Goal: Task Accomplishment & Management: Manage account settings

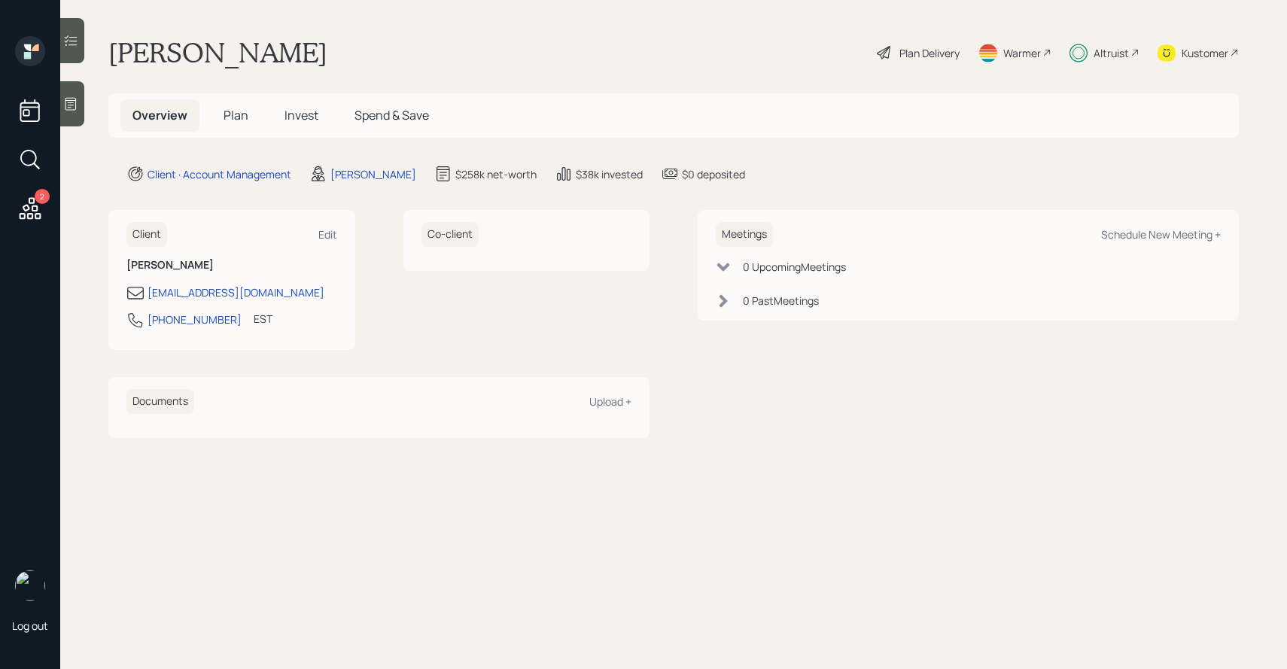
click at [906, 55] on div "Plan Delivery" at bounding box center [930, 53] width 60 height 16
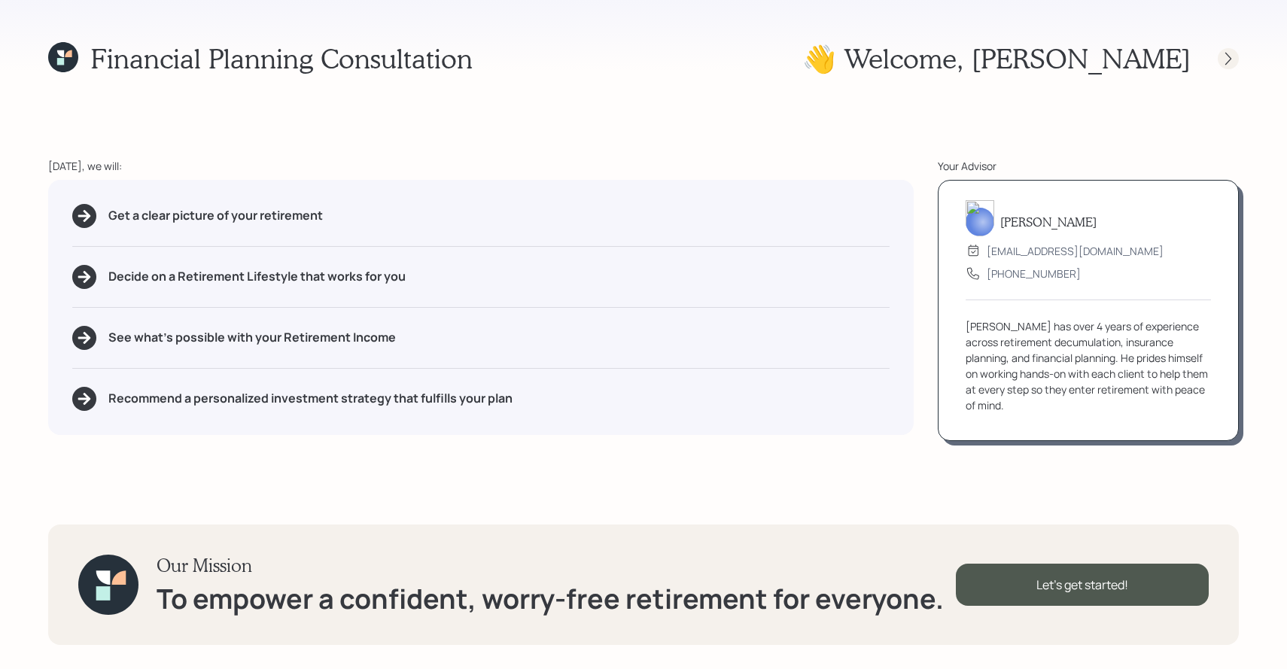
click at [1229, 57] on icon at bounding box center [1228, 58] width 15 height 15
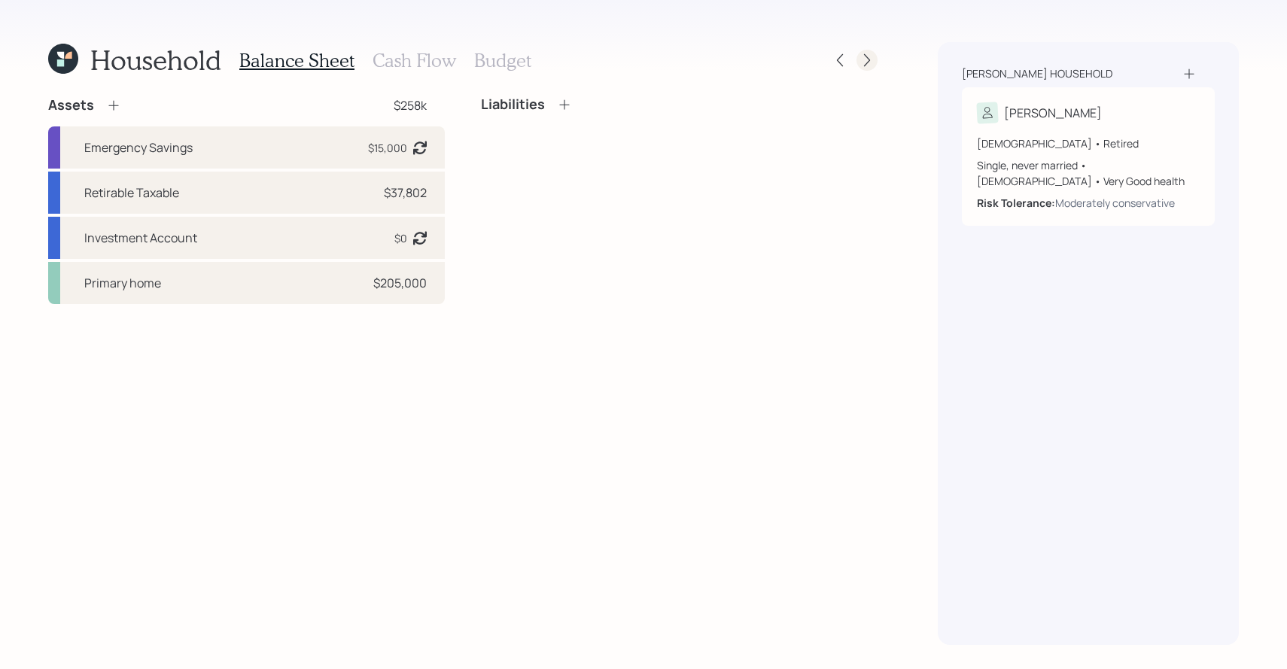
click at [864, 65] on icon at bounding box center [867, 60] width 15 height 15
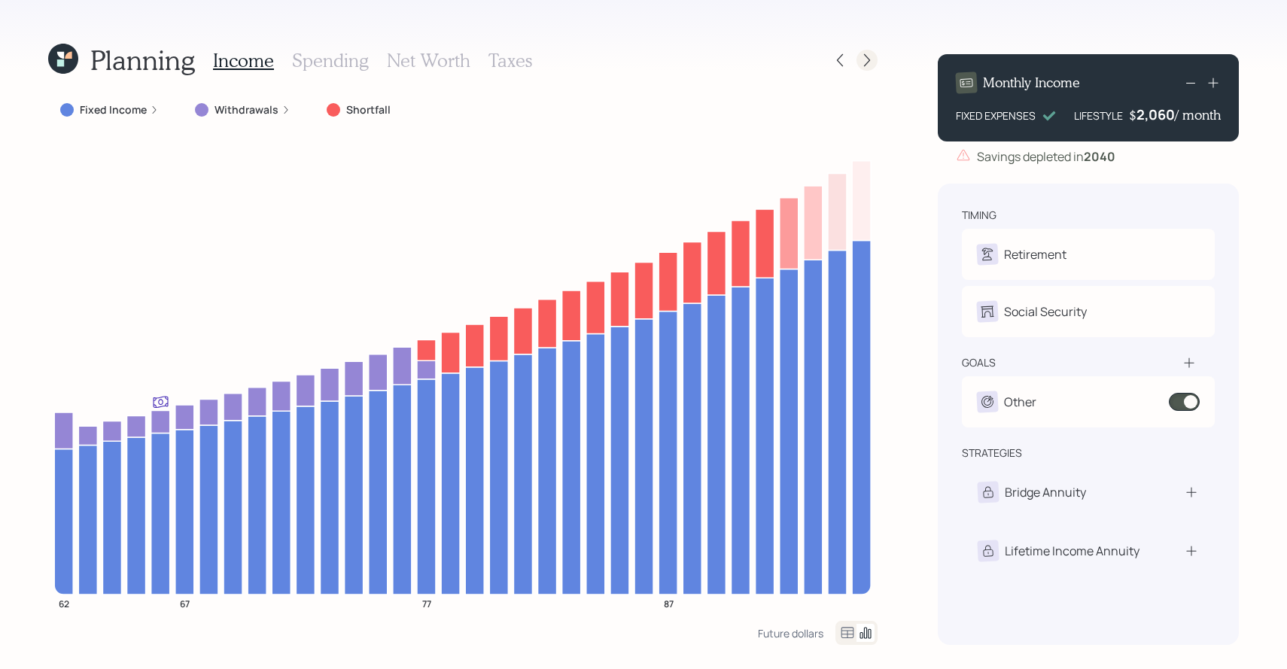
click at [860, 56] on icon at bounding box center [867, 60] width 15 height 15
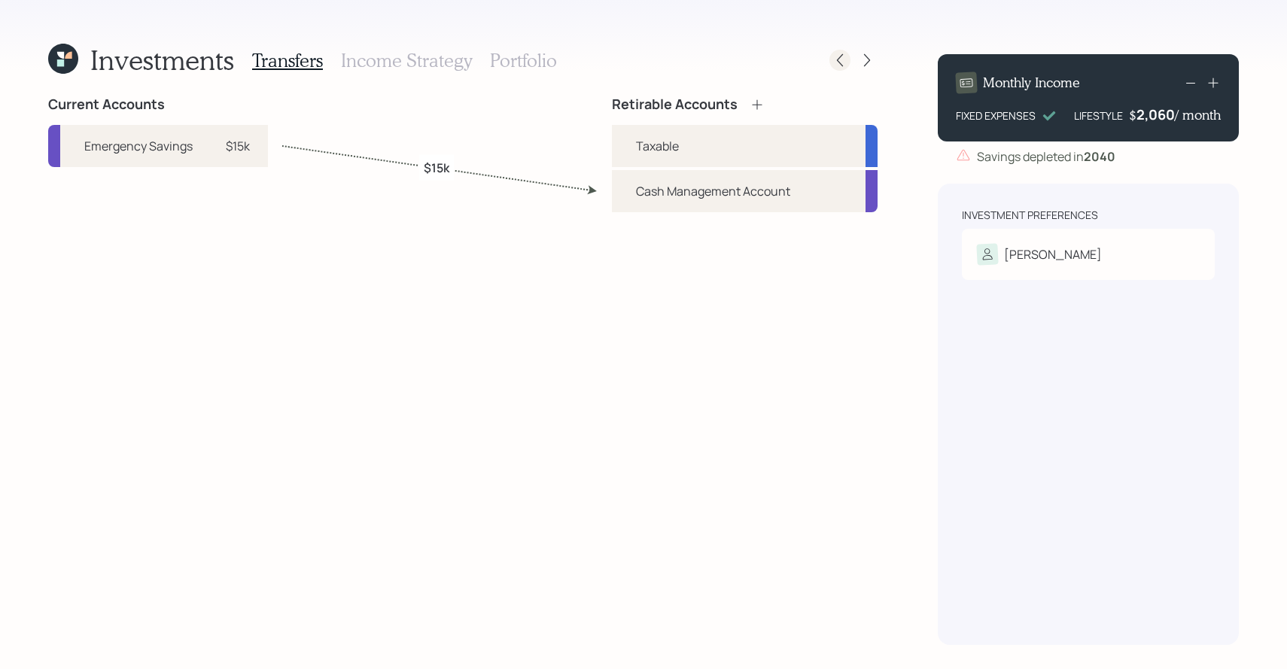
click at [839, 62] on icon at bounding box center [840, 60] width 6 height 13
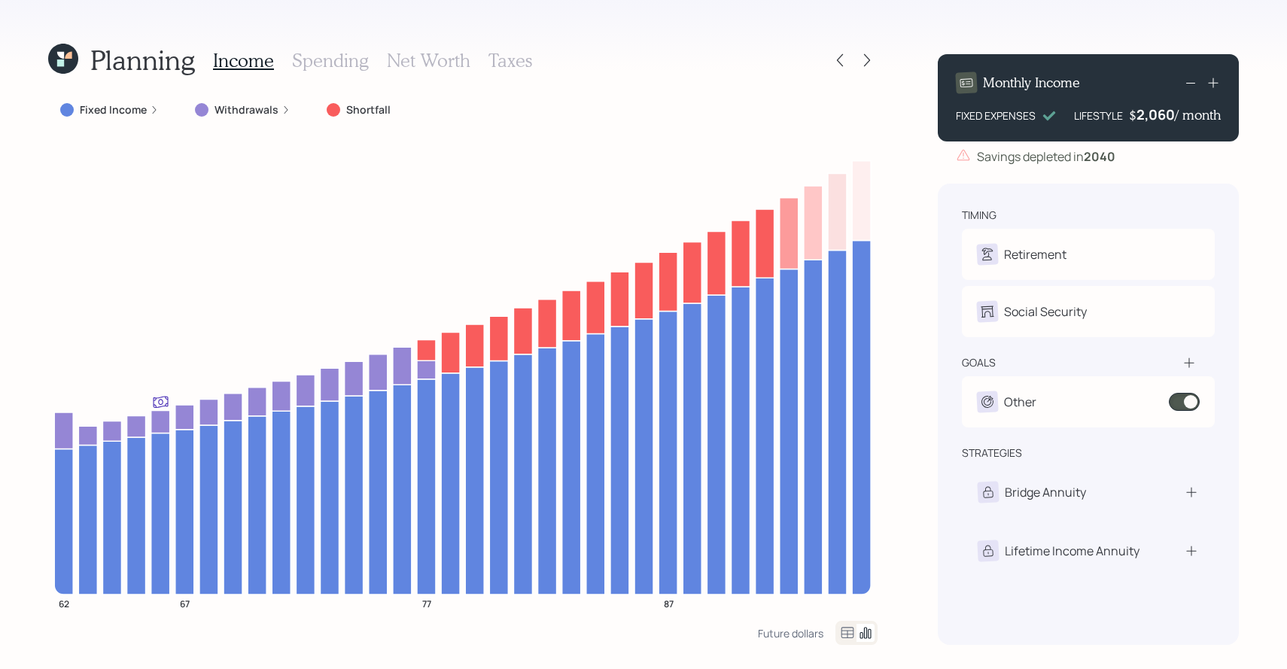
click at [839, 62] on icon at bounding box center [840, 60] width 6 height 13
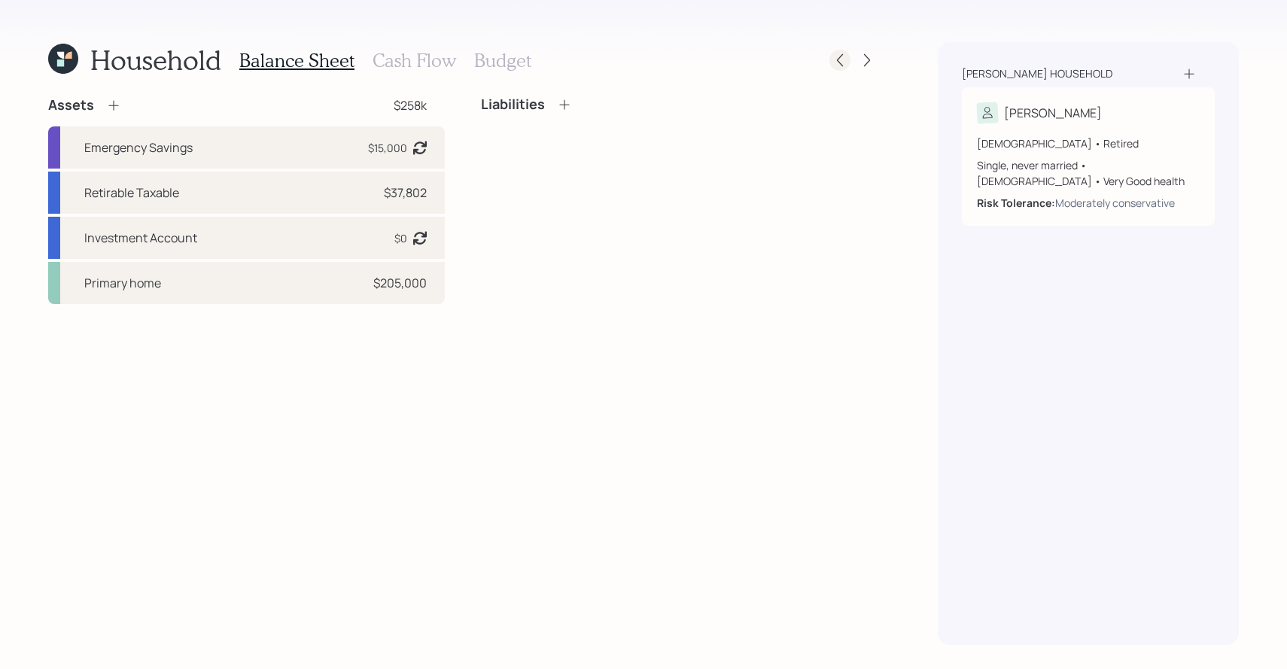
click at [839, 63] on icon at bounding box center [840, 60] width 15 height 15
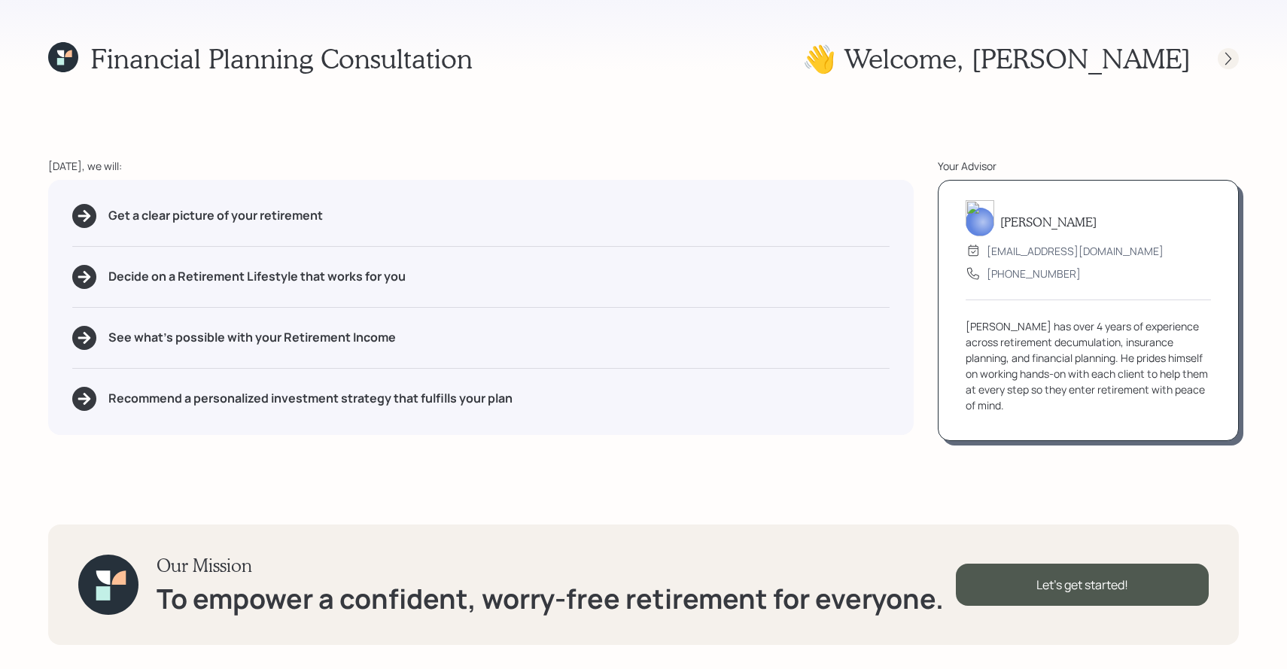
click at [1230, 52] on icon at bounding box center [1228, 58] width 15 height 15
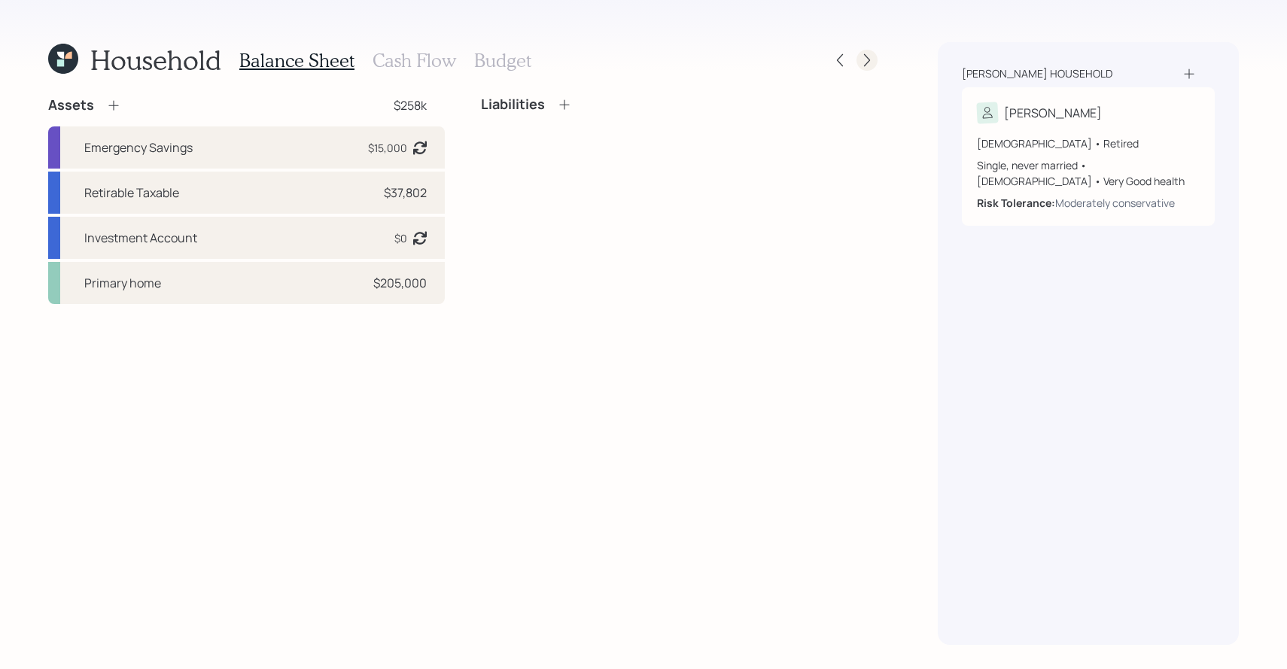
click at [874, 63] on icon at bounding box center [867, 60] width 15 height 15
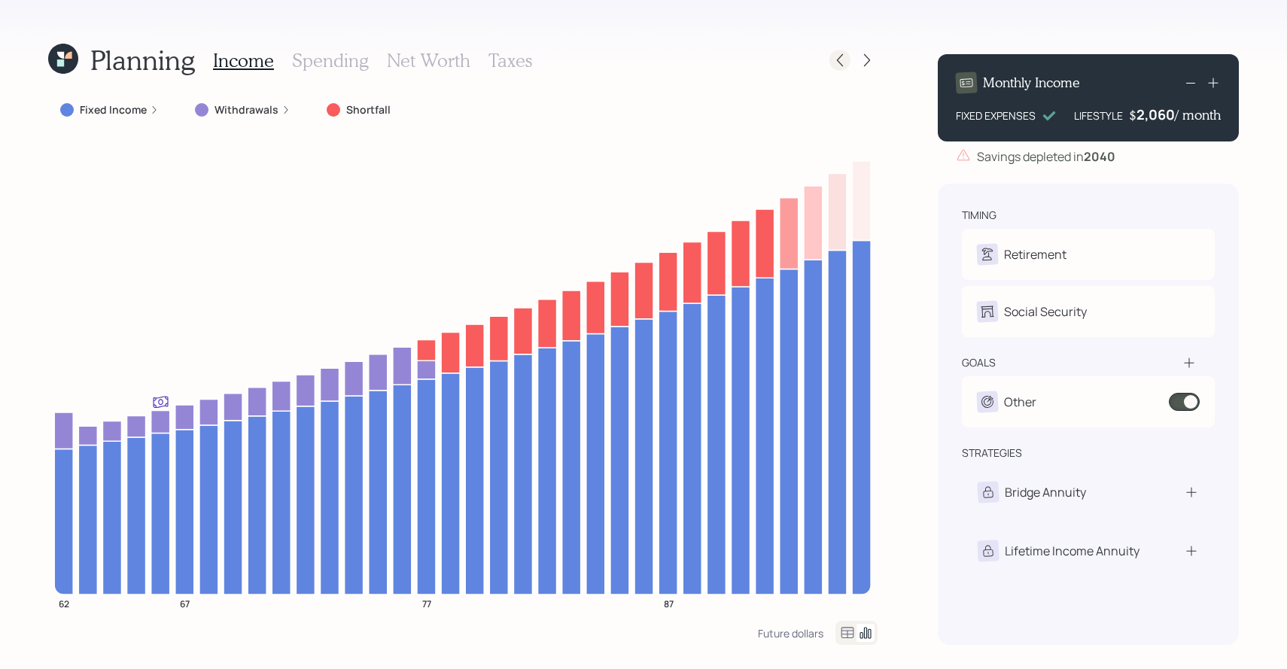
click at [831, 56] on div at bounding box center [840, 60] width 21 height 21
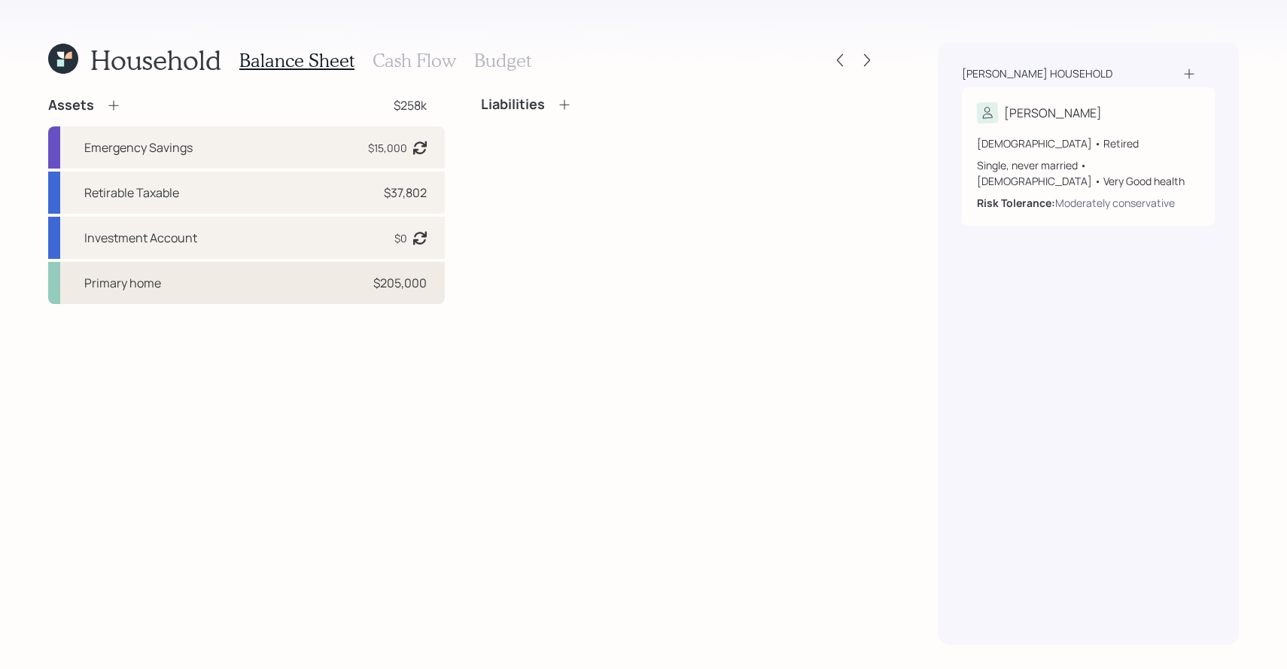
click at [303, 287] on div "Primary home $205,000" at bounding box center [246, 283] width 397 height 42
click at [72, 62] on icon at bounding box center [63, 59] width 30 height 30
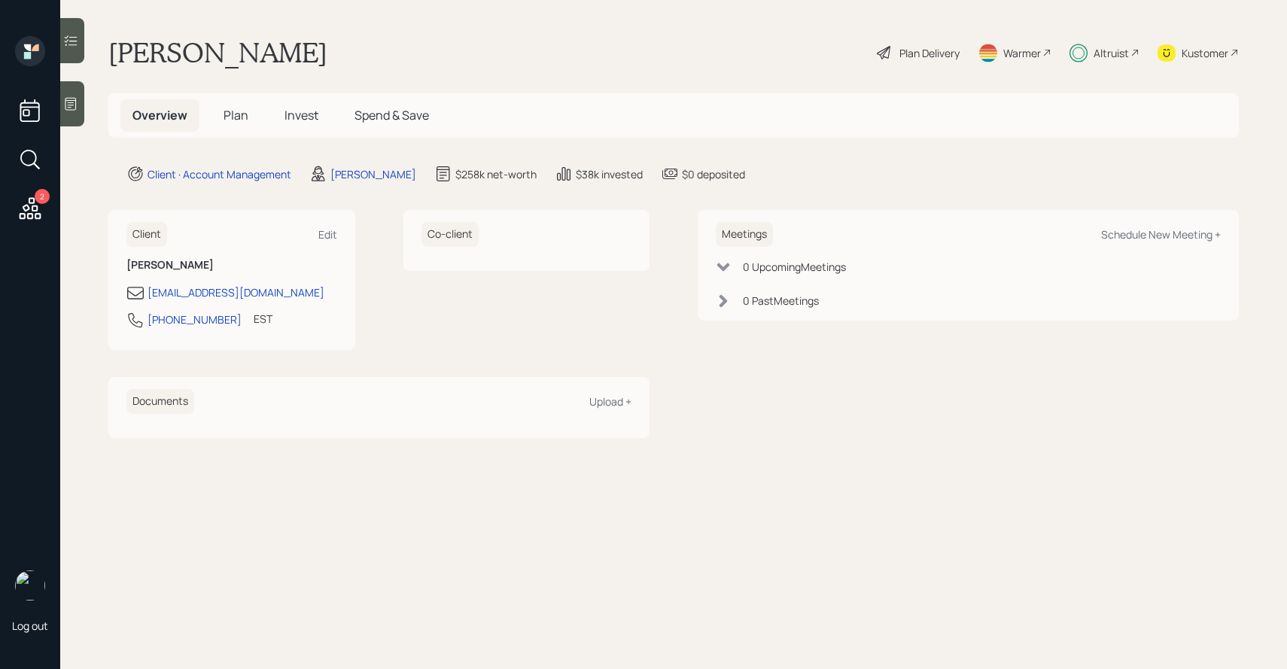
click at [926, 51] on div "Plan Delivery" at bounding box center [930, 53] width 60 height 16
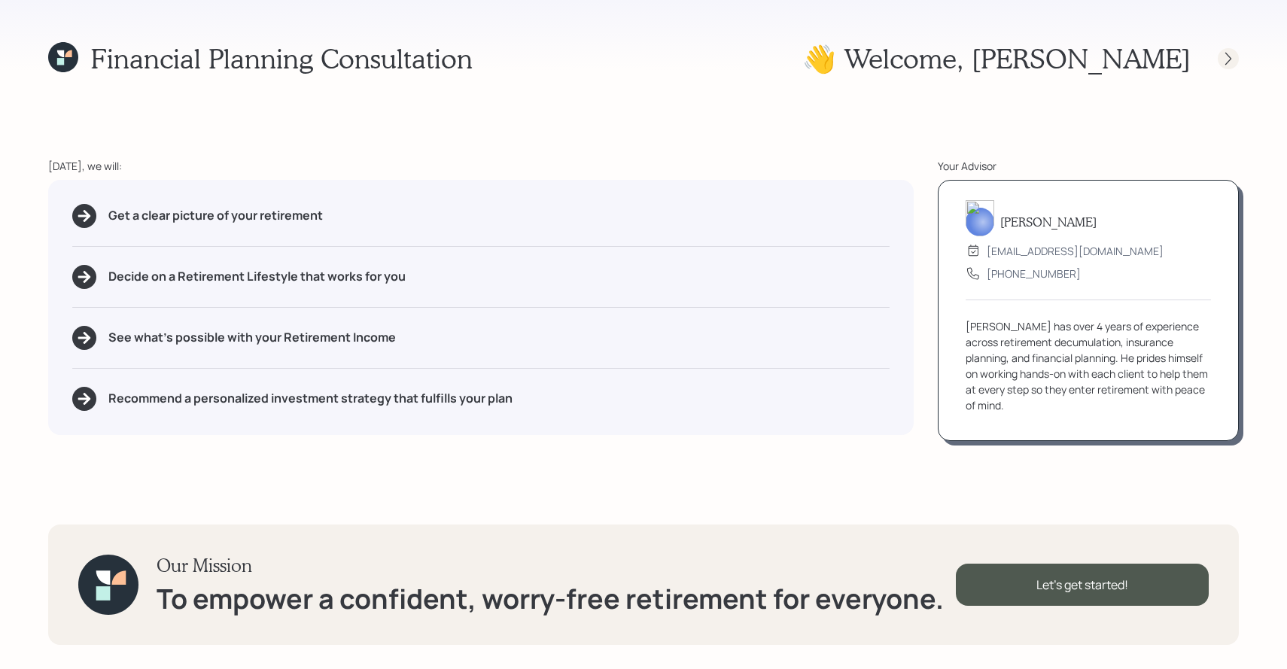
click at [1232, 59] on icon at bounding box center [1228, 58] width 15 height 15
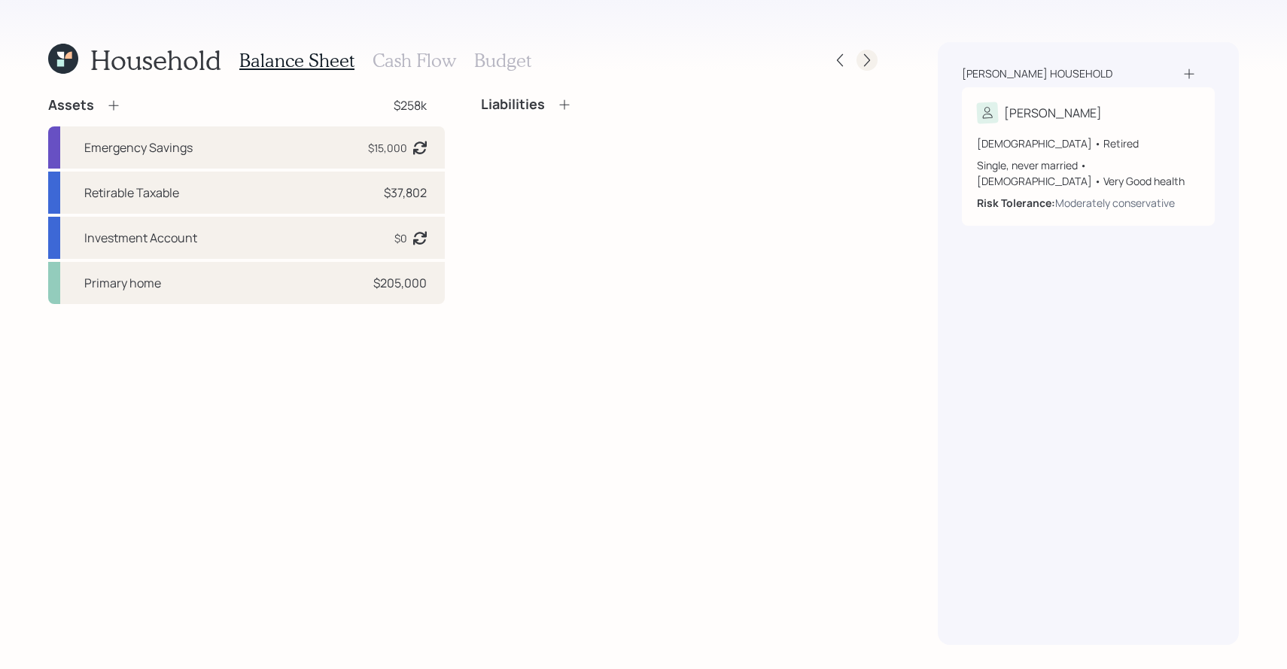
click at [864, 64] on icon at bounding box center [867, 60] width 15 height 15
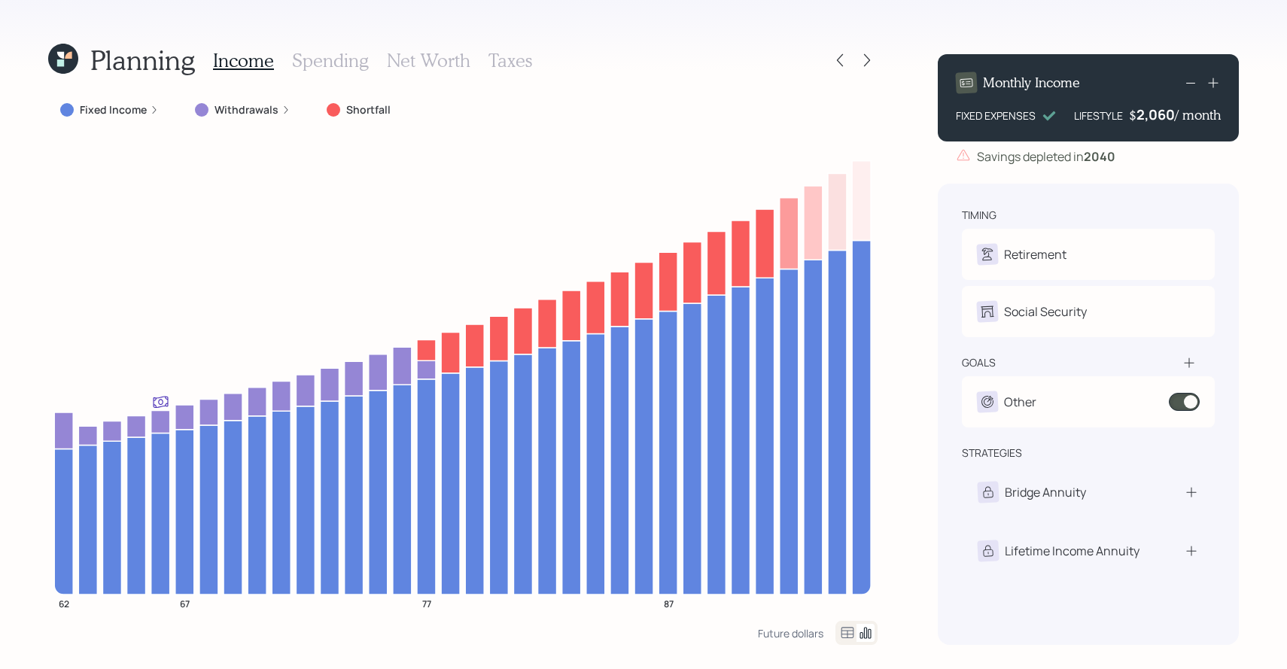
click at [130, 109] on label "Fixed Income" at bounding box center [113, 109] width 67 height 15
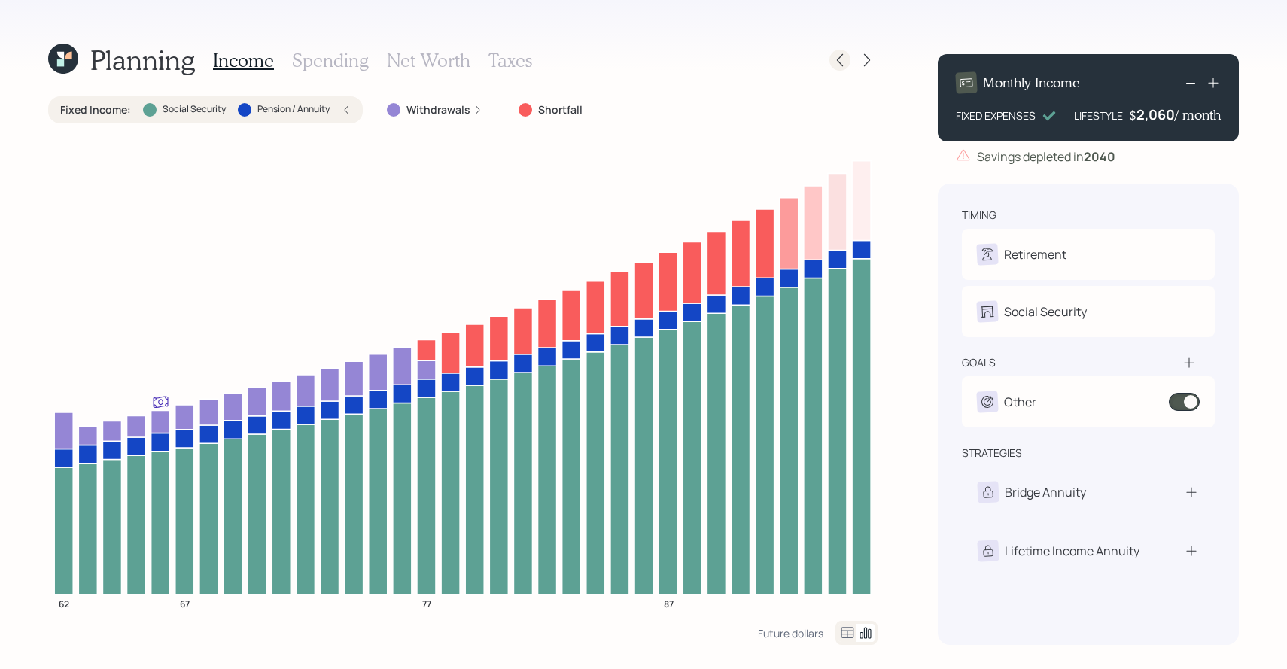
click at [837, 59] on icon at bounding box center [840, 60] width 15 height 15
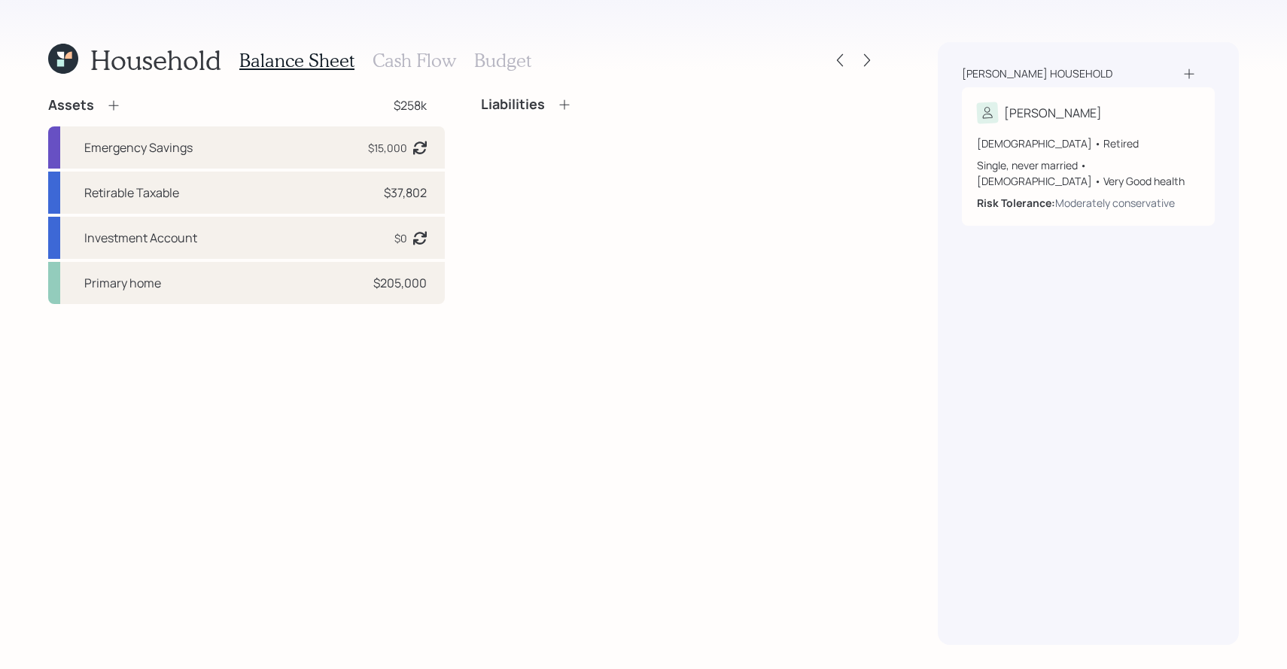
click at [837, 59] on icon at bounding box center [840, 60] width 15 height 15
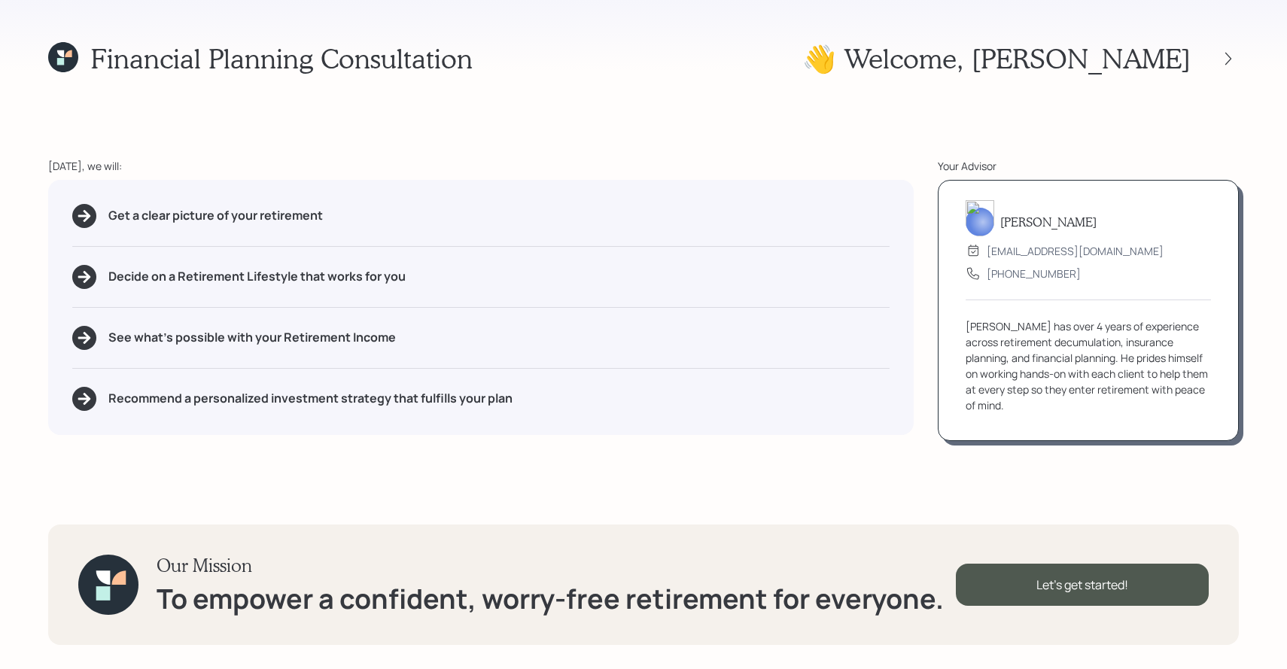
click at [1215, 51] on div at bounding box center [1215, 58] width 48 height 21
click at [1223, 53] on icon at bounding box center [1228, 58] width 15 height 15
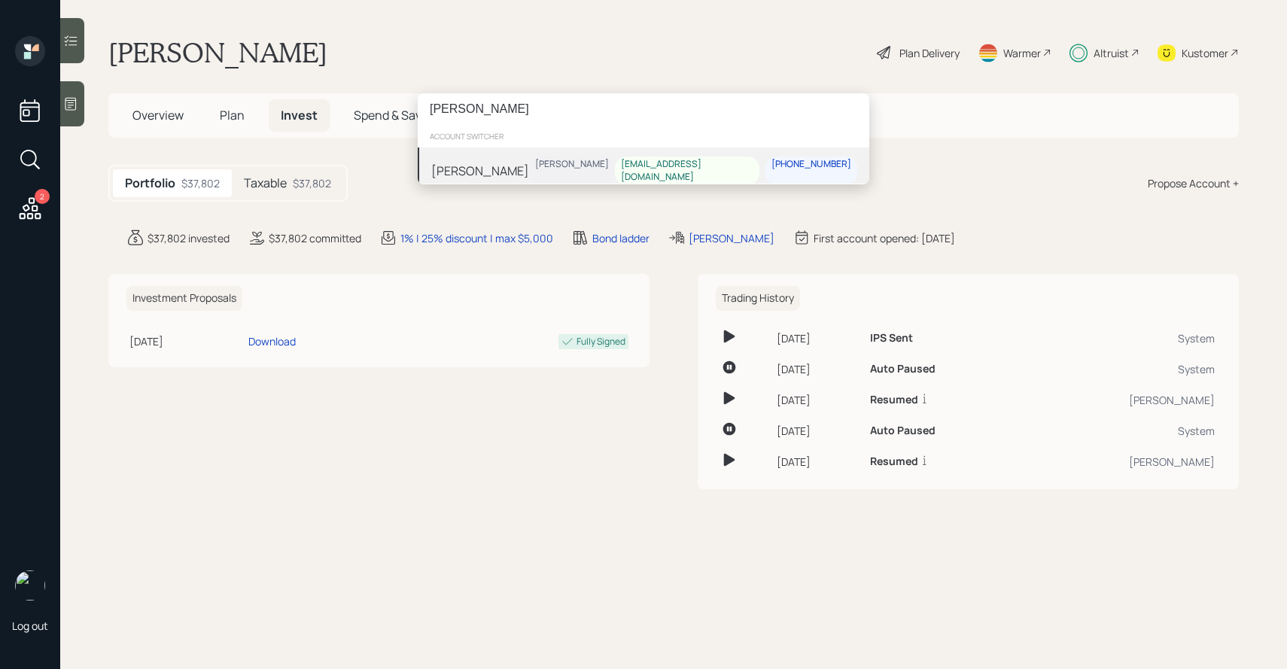
type input "tony lewis"
